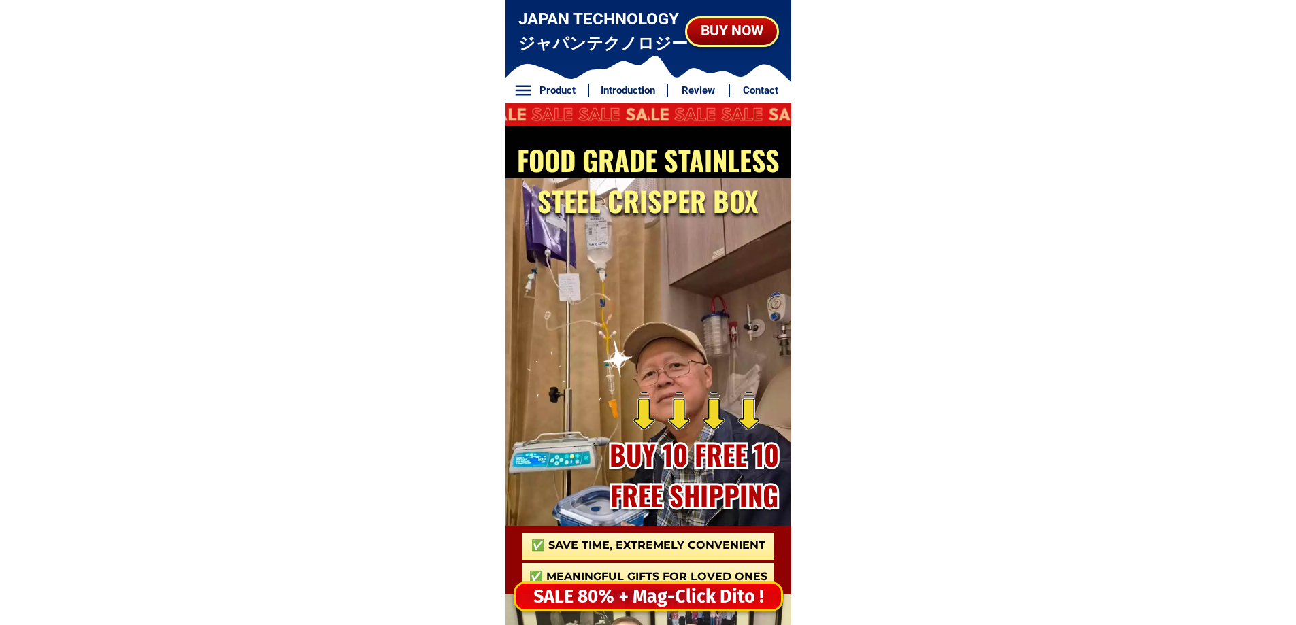
click at [657, 600] on div "SALE 80% + Mag-Click Dito !" at bounding box center [648, 597] width 265 height 28
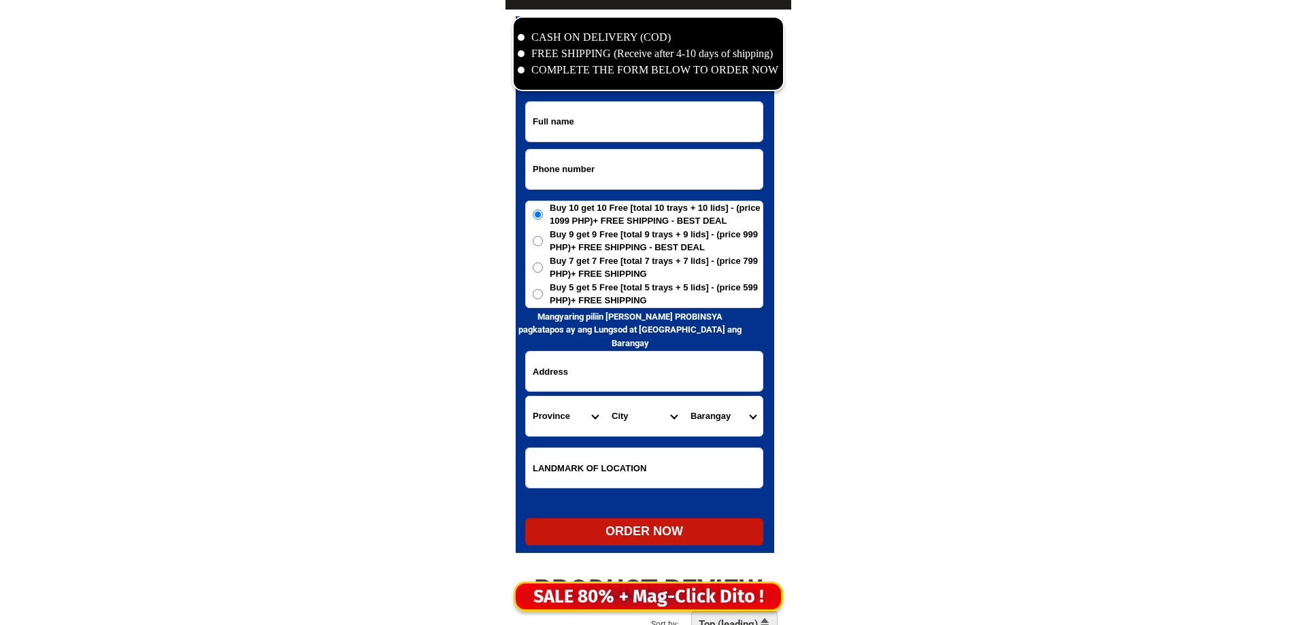
scroll to position [6574, 0]
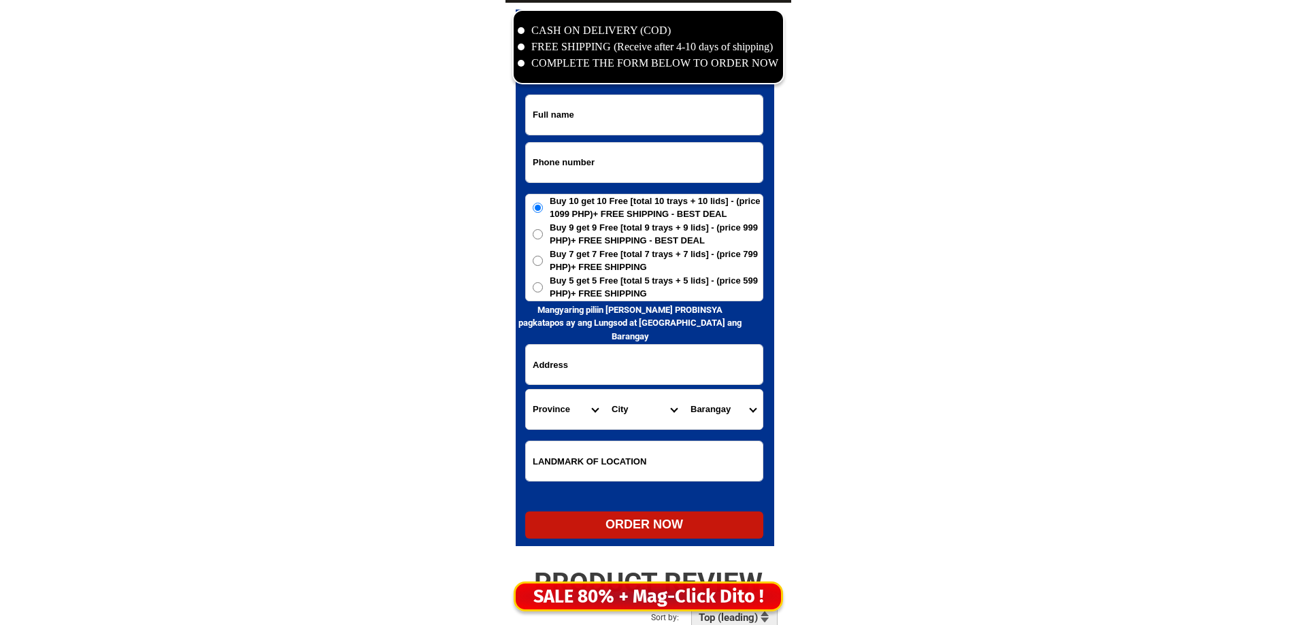
click at [563, 410] on select "Province [GEOGRAPHIC_DATA] [GEOGRAPHIC_DATA] [GEOGRAPHIC_DATA] [GEOGRAPHIC_DATA…" at bounding box center [565, 409] width 79 height 39
select select "63_791"
click at [526, 390] on select "Province [GEOGRAPHIC_DATA] [GEOGRAPHIC_DATA] [GEOGRAPHIC_DATA] [GEOGRAPHIC_DATA…" at bounding box center [565, 409] width 79 height 39
click at [638, 417] on select "City Arteche Balangiga Balangkayan Borongan-city Can-[GEOGRAPHIC_DATA] Eastern-…" at bounding box center [644, 409] width 79 height 39
select select "63_7911897"
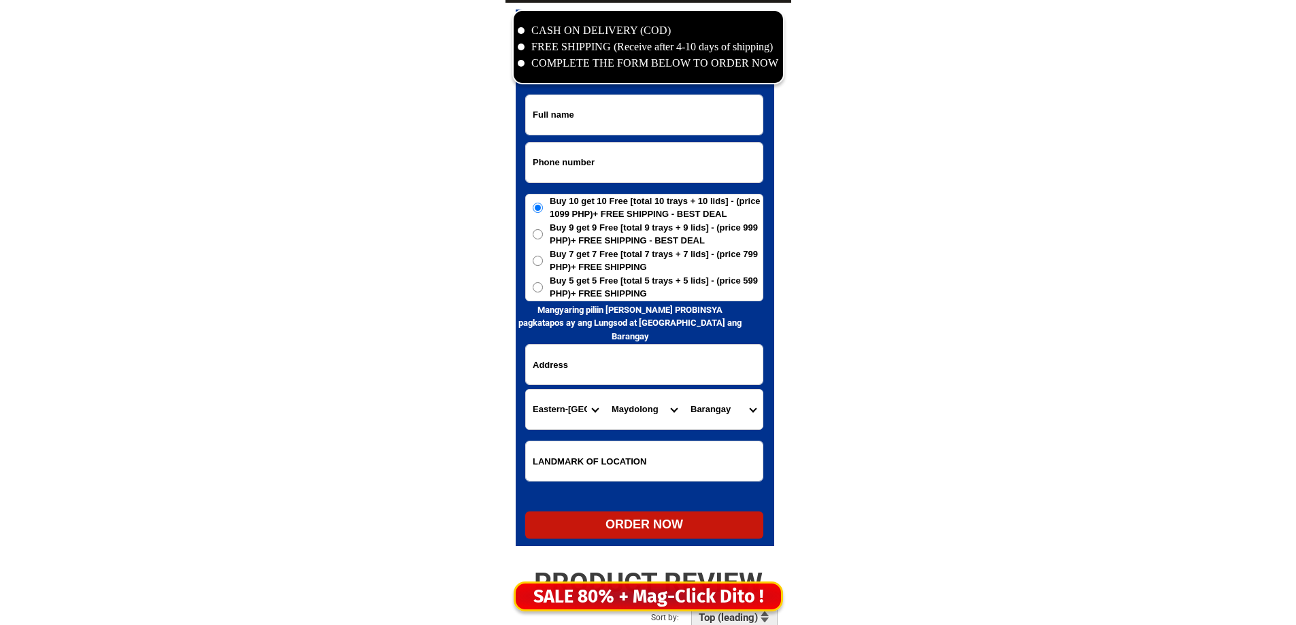
click at [638, 417] on select "City Arteche Balangiga Balangkayan Borongan-city Can-[GEOGRAPHIC_DATA] Eastern-…" at bounding box center [644, 409] width 79 height 39
click at [563, 424] on select "Province [GEOGRAPHIC_DATA] [GEOGRAPHIC_DATA] [GEOGRAPHIC_DATA] [GEOGRAPHIC_DATA…" at bounding box center [565, 409] width 79 height 39
select select "63_600"
click at [526, 390] on select "Province [GEOGRAPHIC_DATA] [GEOGRAPHIC_DATA] [GEOGRAPHIC_DATA] [GEOGRAPHIC_DATA…" at bounding box center [565, 409] width 79 height 39
click at [635, 411] on select "City [GEOGRAPHIC_DATA][PERSON_NAME] [GEOGRAPHIC_DATA]-city [GEOGRAPHIC_DATA] [G…" at bounding box center [644, 409] width 79 height 39
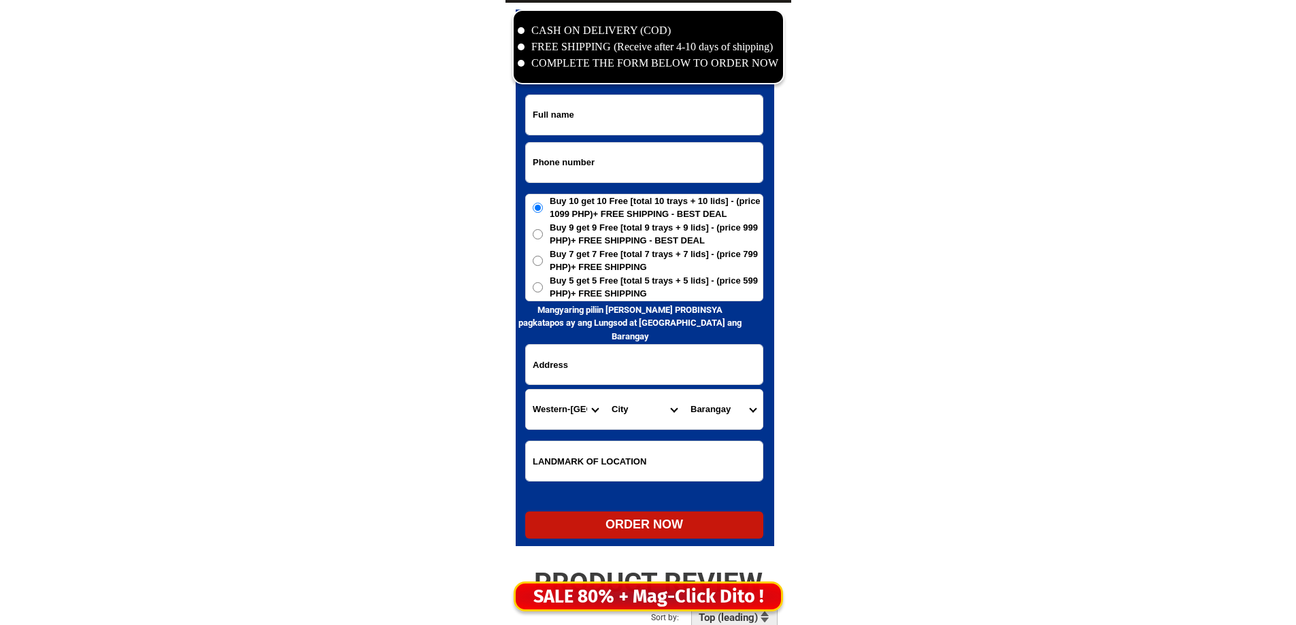
select select "63_6005890"
click at [605, 390] on select "City [GEOGRAPHIC_DATA][PERSON_NAME] [GEOGRAPHIC_DATA]-city [GEOGRAPHIC_DATA] [G…" at bounding box center [644, 409] width 79 height 39
